Goal: Transaction & Acquisition: Purchase product/service

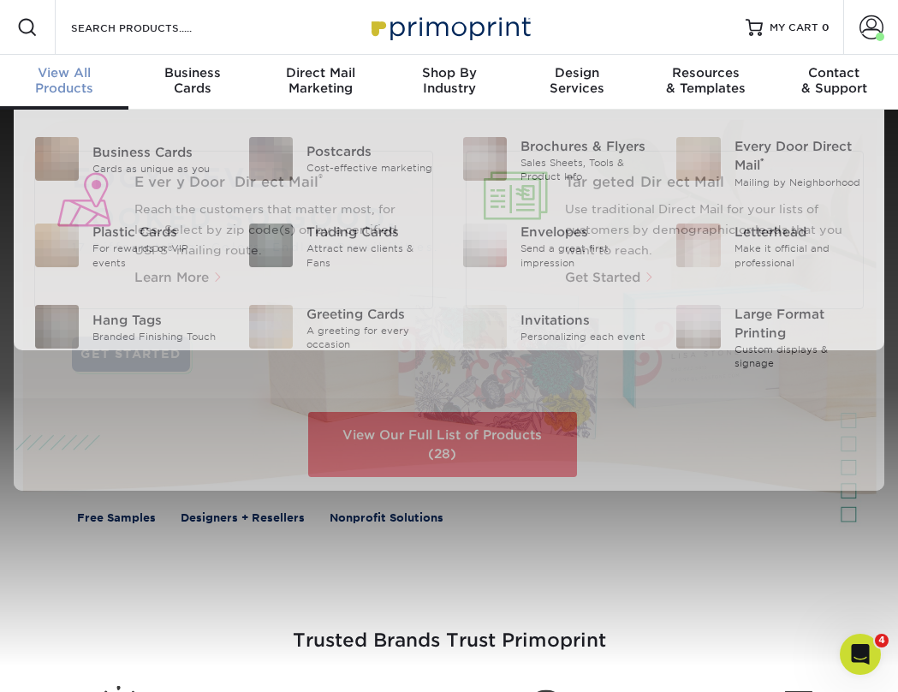
click at [62, 67] on span "View All" at bounding box center [64, 72] width 128 height 15
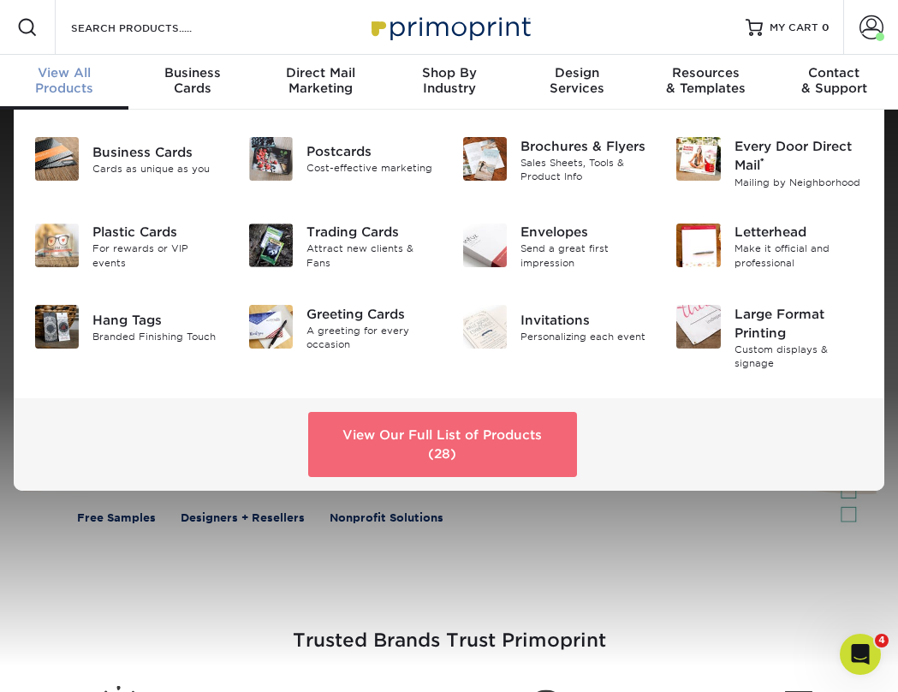
click at [390, 420] on link "View Our Full List of Products (28)" at bounding box center [442, 444] width 268 height 65
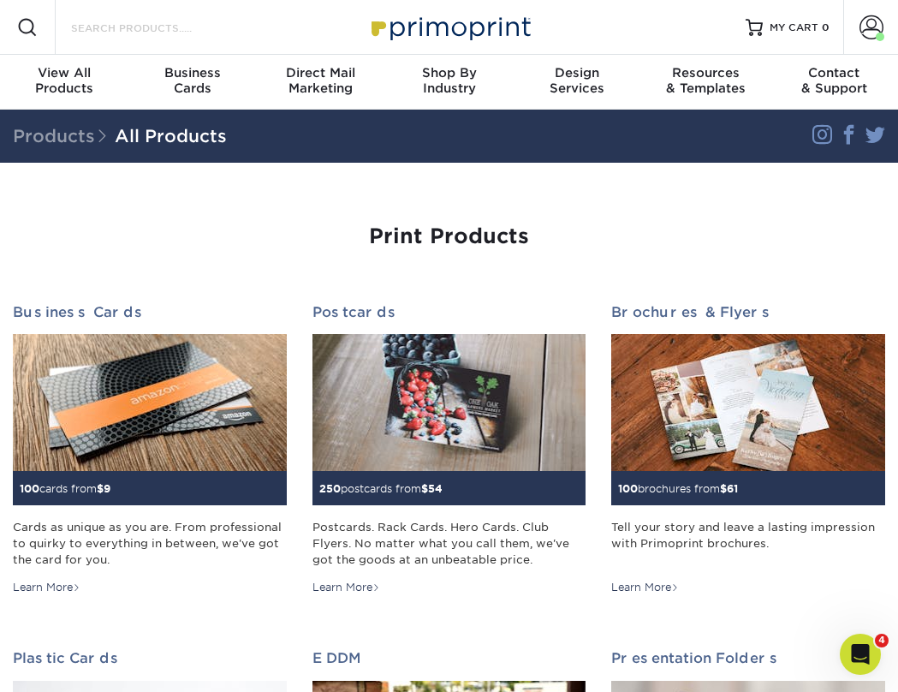
click at [141, 22] on input "Search Products" at bounding box center [152, 27] width 167 height 21
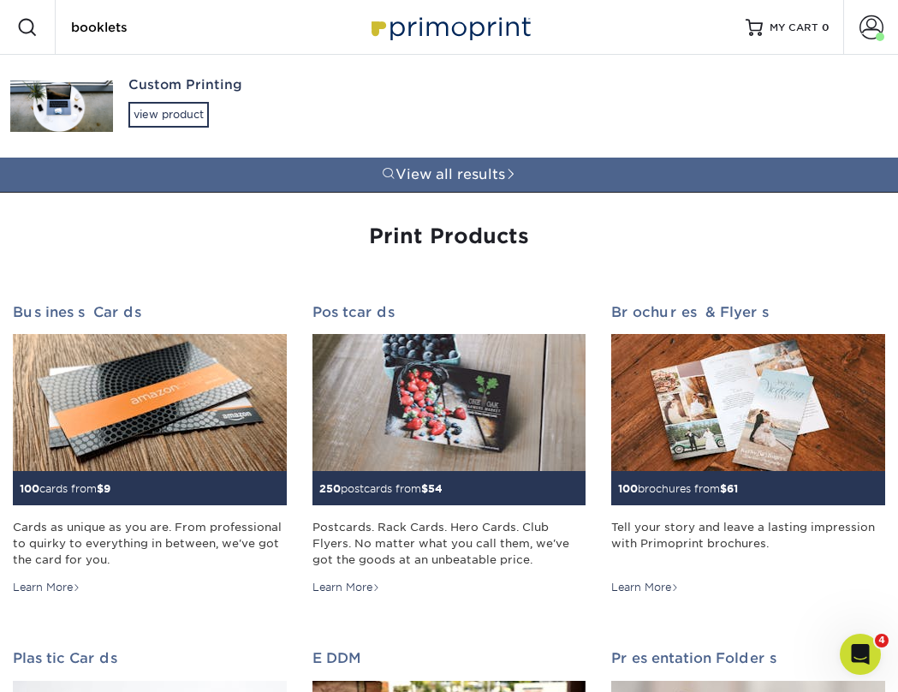
type input "booklets"
